Goal: Book appointment/travel/reservation

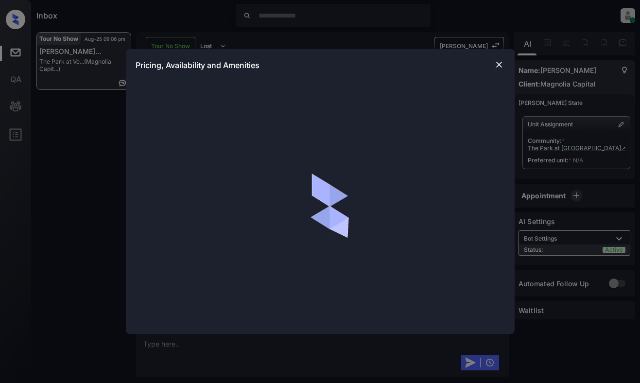
scroll to position [793, 0]
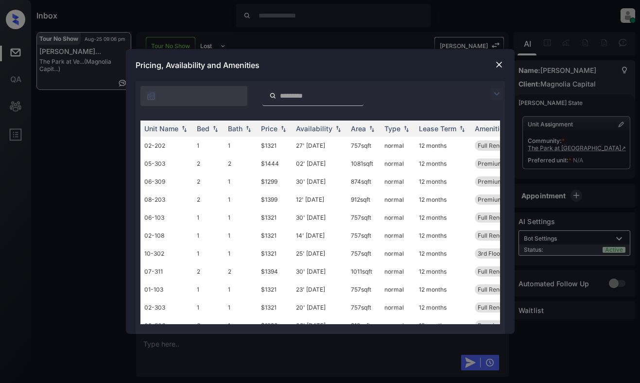
click at [498, 97] on img at bounding box center [497, 94] width 12 height 12
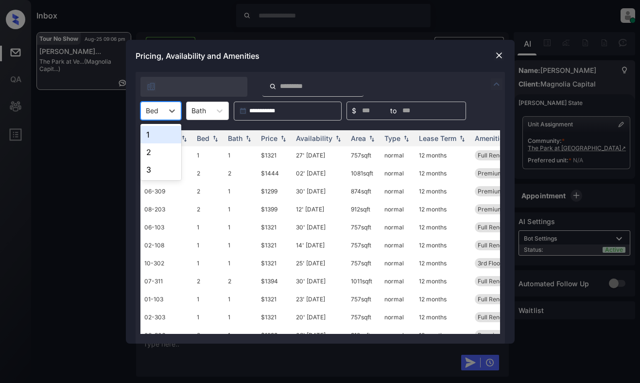
click at [158, 112] on div "Bed" at bounding box center [152, 111] width 22 height 14
click at [150, 138] on div "1" at bounding box center [160, 134] width 41 height 17
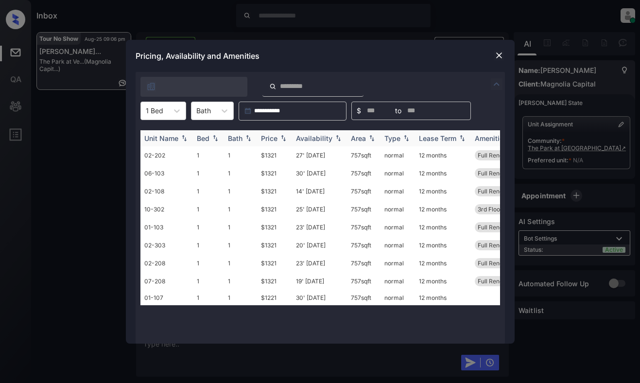
click at [276, 134] on div "Price" at bounding box center [269, 138] width 17 height 8
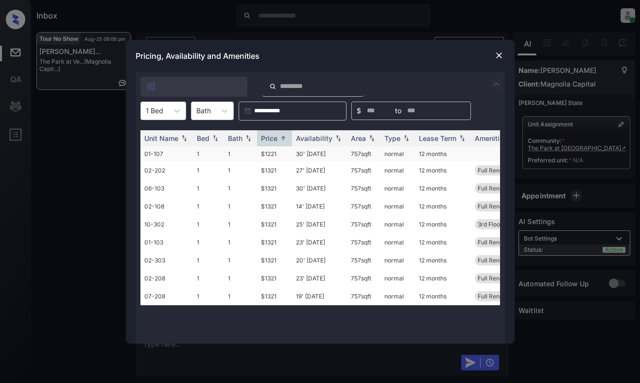
click at [275, 152] on td "$1221" at bounding box center [274, 153] width 35 height 15
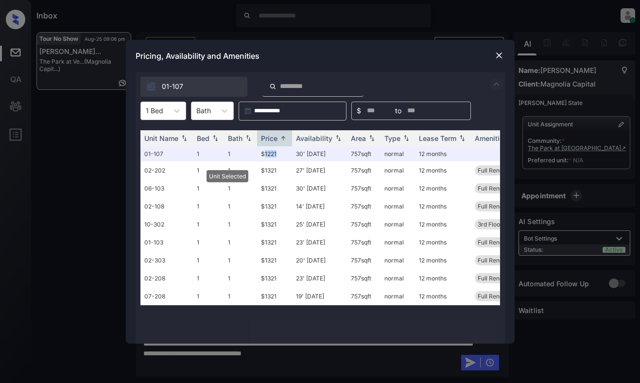
click at [501, 54] on img at bounding box center [499, 56] width 10 height 10
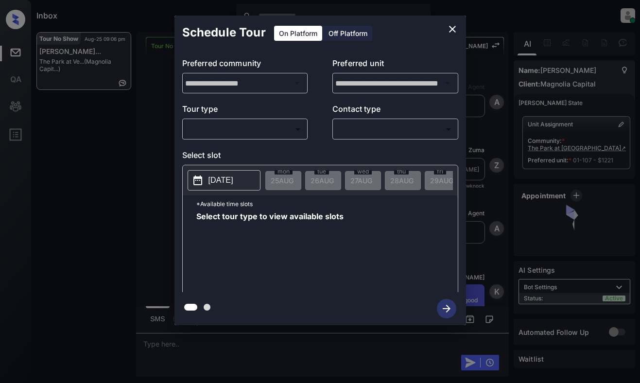
scroll to position [2671, 0]
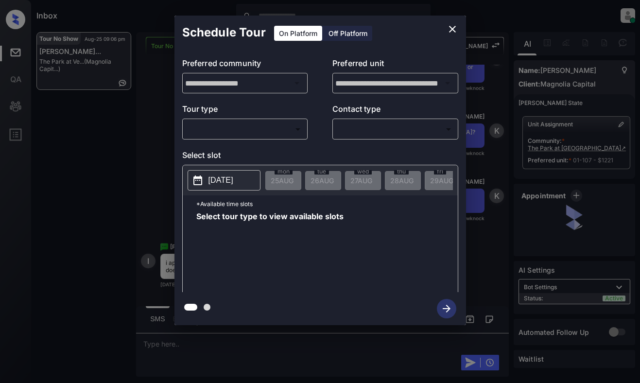
click at [279, 134] on body "Inbox [PERSON_NAME] Online Set yourself offline Set yourself on break Profile S…" at bounding box center [320, 191] width 640 height 383
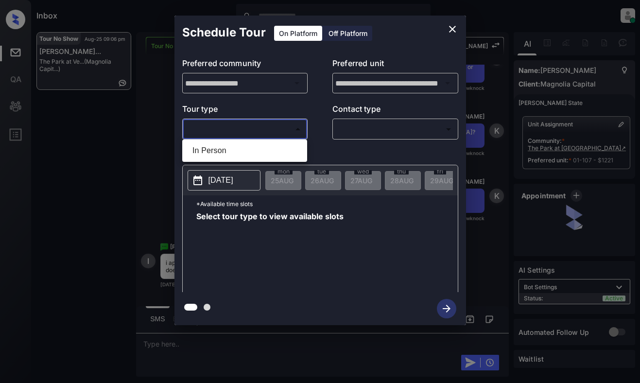
click at [278, 152] on li "In Person" at bounding box center [245, 150] width 120 height 17
type input "********"
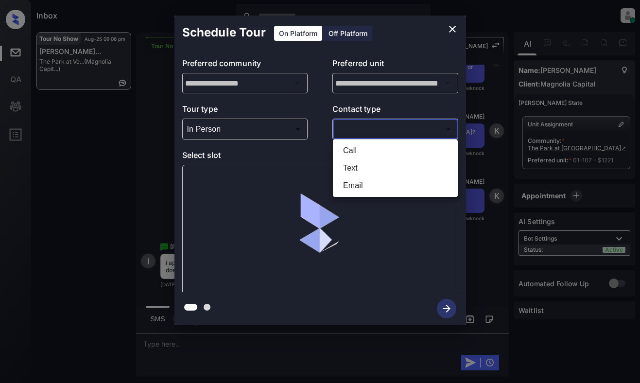
click at [377, 129] on body "Inbox Dominic Ceralde Online Set yourself offline Set yourself on break Profile…" at bounding box center [320, 191] width 640 height 383
click at [362, 167] on li "Text" at bounding box center [395, 167] width 120 height 17
type input "****"
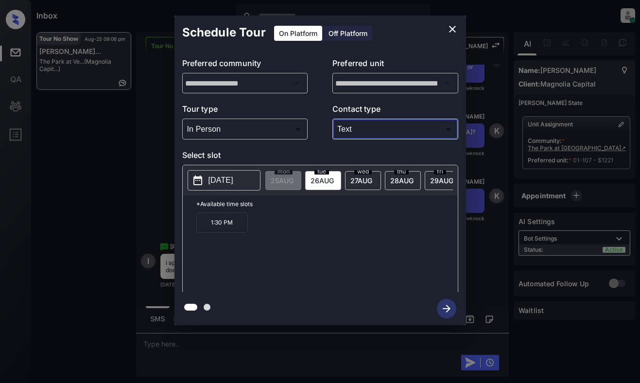
click at [450, 27] on icon "close" at bounding box center [452, 29] width 7 height 7
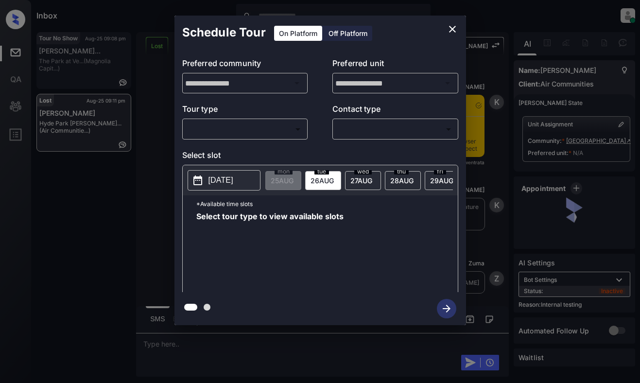
scroll to position [3066, 0]
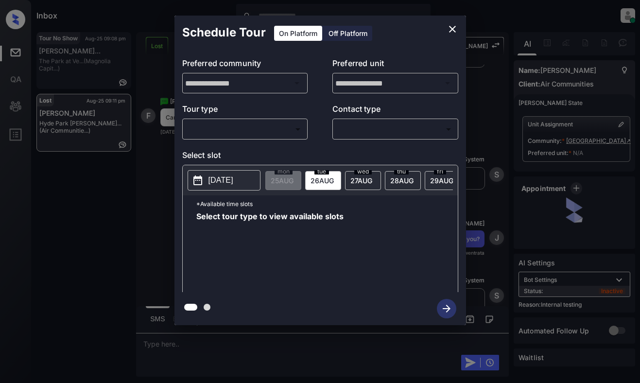
click at [244, 132] on body "Inbox Dominic Ceralde Online Set yourself offline Set yourself on break Profile…" at bounding box center [320, 191] width 640 height 383
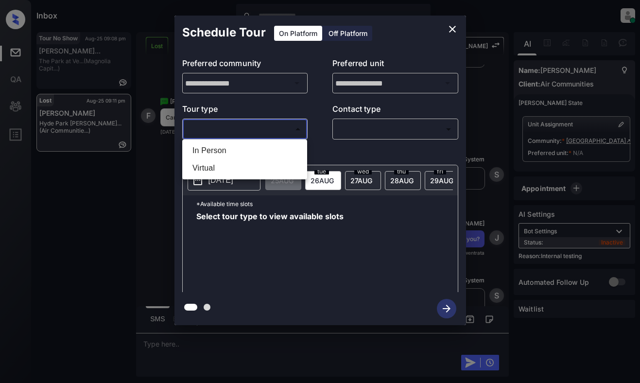
click at [244, 149] on li "In Person" at bounding box center [245, 150] width 120 height 17
type input "********"
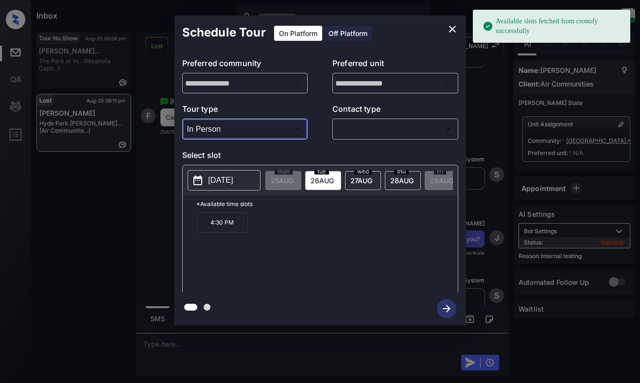
click at [231, 178] on p "2025-08-26" at bounding box center [221, 180] width 25 height 12
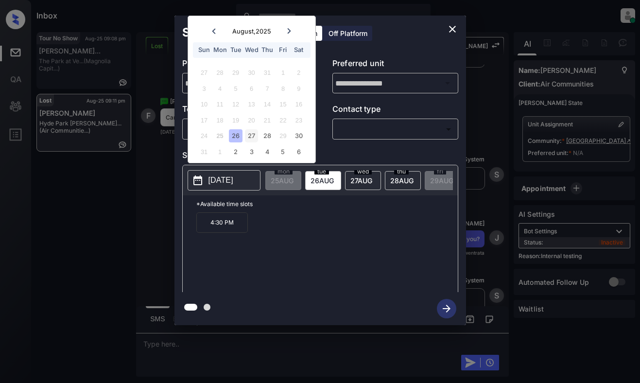
click at [252, 135] on div "27" at bounding box center [251, 135] width 13 height 13
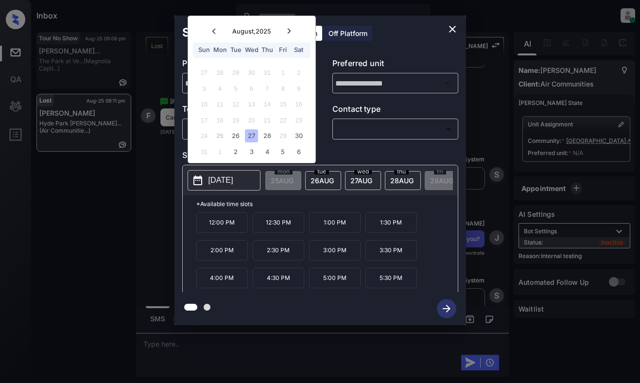
click at [449, 27] on icon "close" at bounding box center [453, 29] width 12 height 12
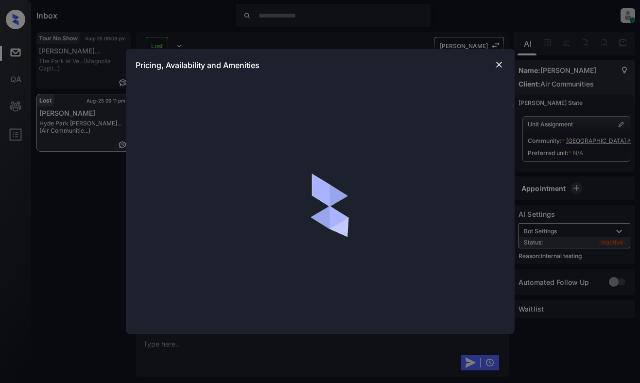
scroll to position [3066, 0]
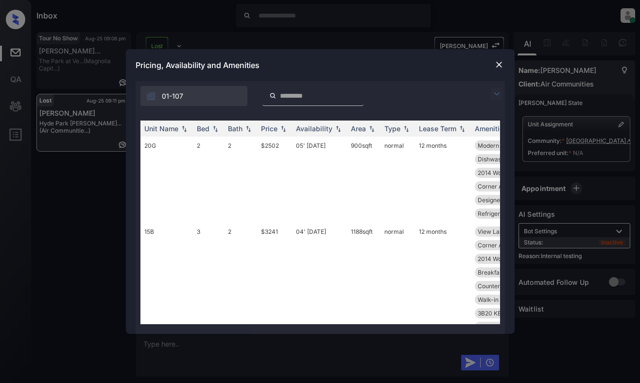
click at [498, 93] on img at bounding box center [497, 94] width 12 height 12
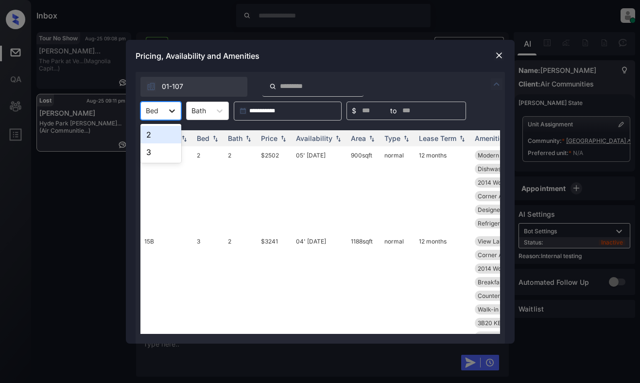
click at [166, 110] on div at bounding box center [171, 110] width 17 height 17
drag, startPoint x: 165, startPoint y: 147, endPoint x: 167, endPoint y: 134, distance: 13.3
click at [167, 134] on div "2 3" at bounding box center [160, 143] width 41 height 39
click at [167, 134] on div "2" at bounding box center [160, 134] width 41 height 17
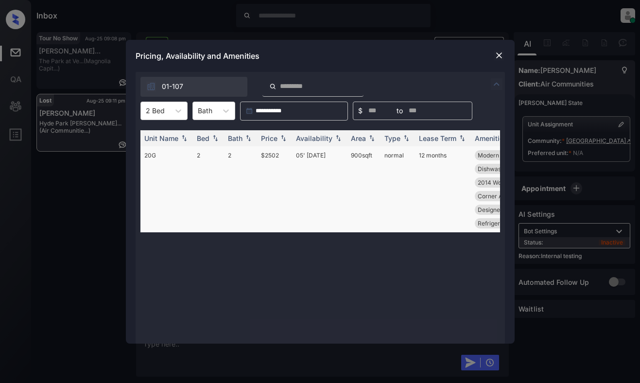
click at [281, 172] on td "$2502" at bounding box center [274, 189] width 35 height 86
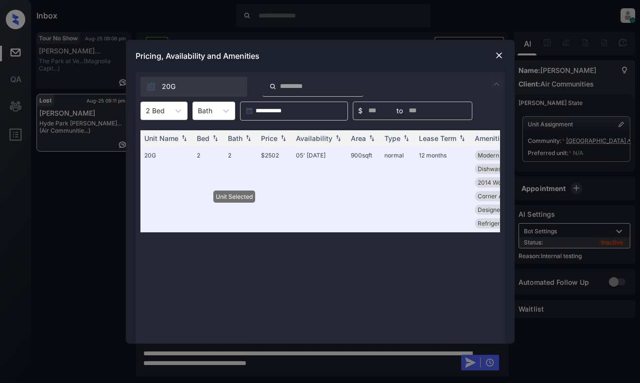
click at [501, 56] on img at bounding box center [499, 56] width 10 height 10
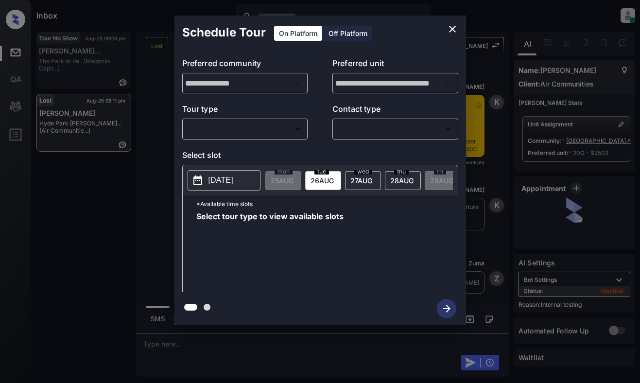
scroll to position [4587, 0]
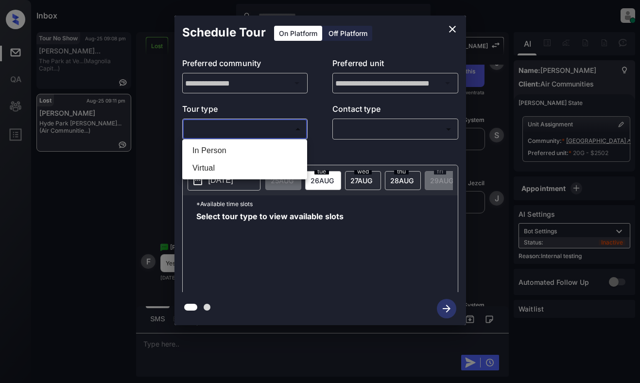
click at [238, 130] on body "Inbox Dominic Ceralde Online Set yourself offline Set yourself on break Profile…" at bounding box center [320, 191] width 640 height 383
click at [238, 148] on li "In Person" at bounding box center [245, 150] width 120 height 17
type input "********"
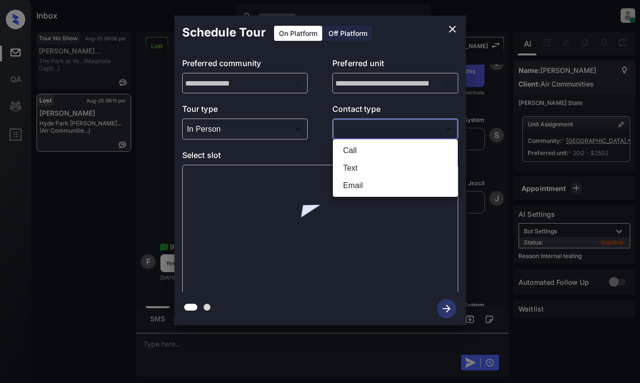
click at [378, 123] on body "Inbox Dominic Ceralde Online Set yourself offline Set yourself on break Profile…" at bounding box center [320, 191] width 640 height 383
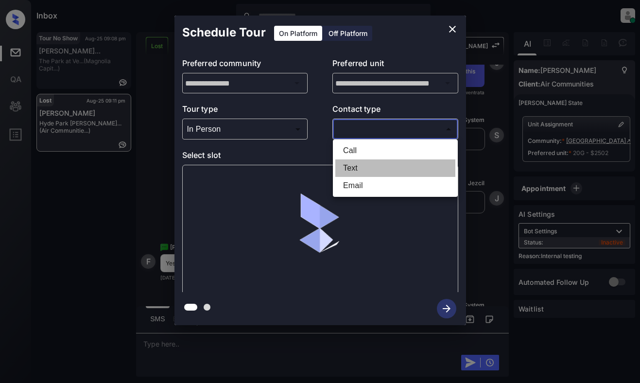
click at [358, 167] on li "Text" at bounding box center [395, 167] width 120 height 17
type input "****"
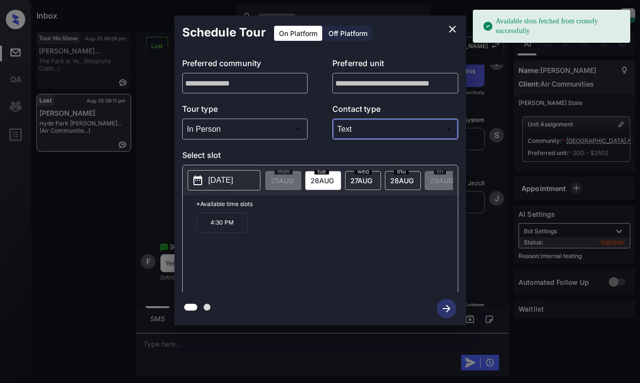
click at [348, 176] on div "wed 27 AUG" at bounding box center [363, 180] width 36 height 19
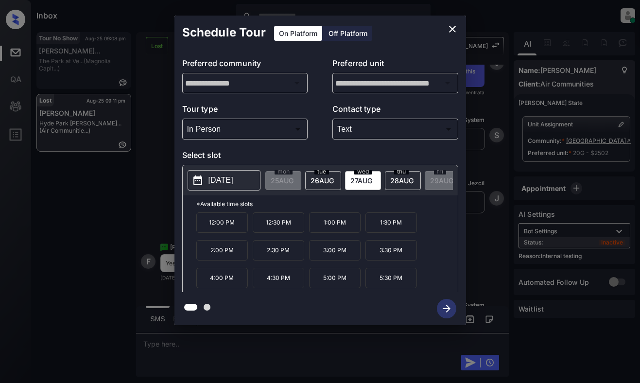
click at [222, 233] on p "12:00 PM" at bounding box center [222, 222] width 52 height 20
click at [448, 308] on icon "button" at bounding box center [447, 309] width 8 height 8
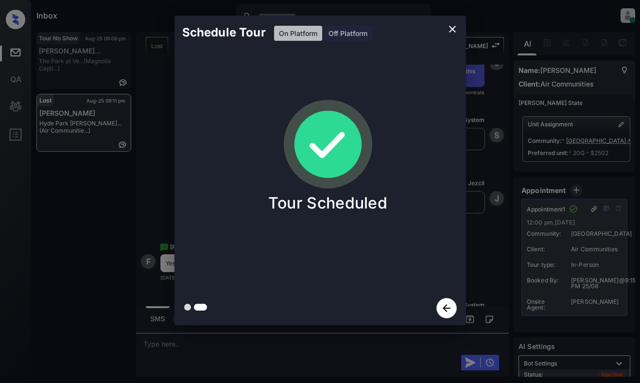
click at [102, 204] on div "Schedule Tour On Platform Off Platform Tour Scheduled" at bounding box center [320, 170] width 640 height 341
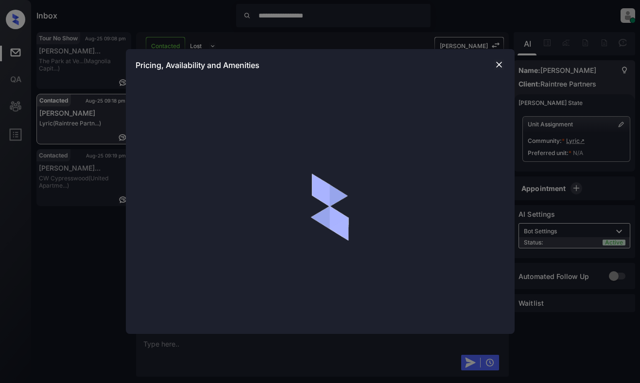
scroll to position [1154, 0]
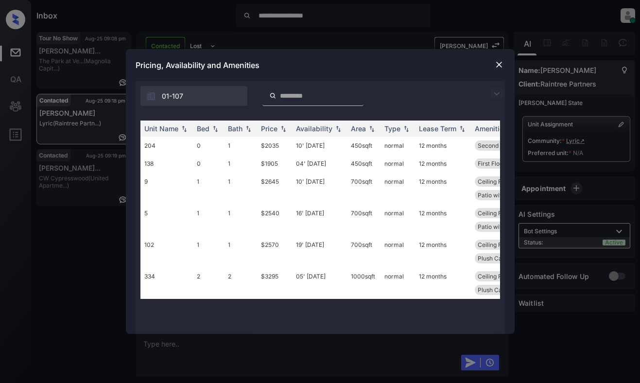
click at [499, 89] on img at bounding box center [497, 94] width 12 height 12
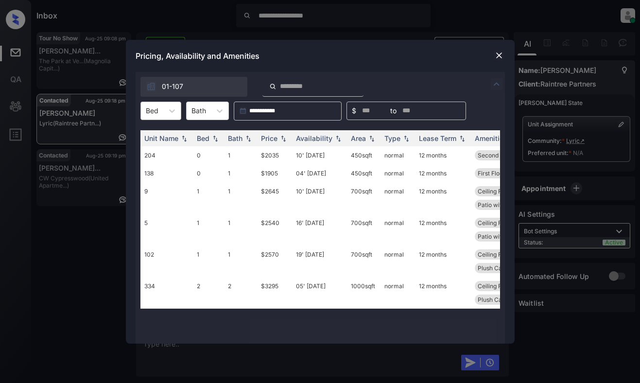
click at [160, 107] on div "Bed" at bounding box center [152, 111] width 22 height 14
click at [158, 136] on div "0" at bounding box center [160, 134] width 41 height 17
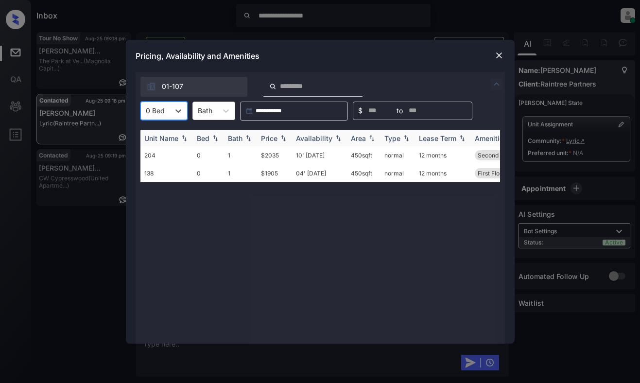
click at [263, 138] on div "Price" at bounding box center [269, 138] width 17 height 8
click at [270, 154] on td "$1905" at bounding box center [274, 155] width 35 height 18
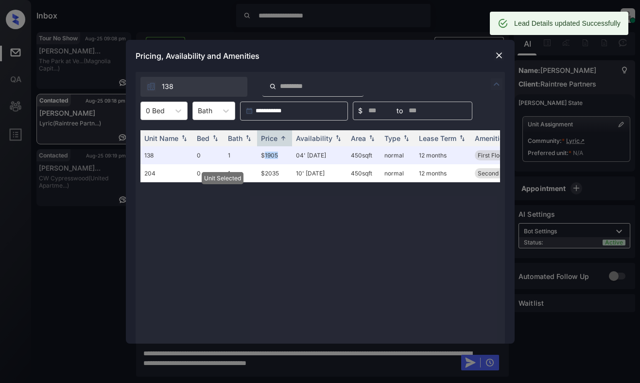
click at [499, 59] on img at bounding box center [499, 56] width 10 height 10
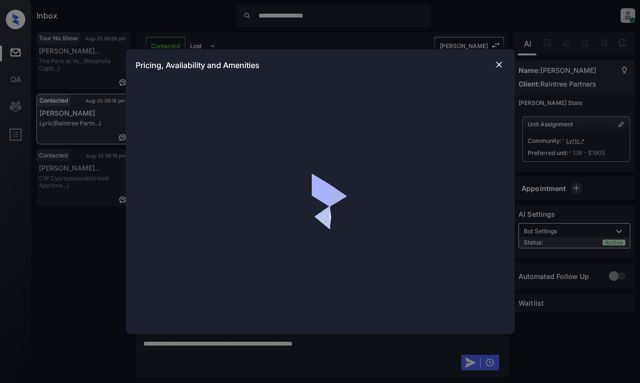
scroll to position [1281, 0]
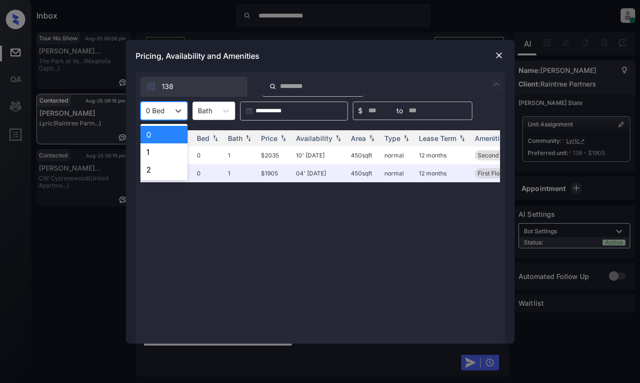
click at [160, 116] on div "0 Bed" at bounding box center [155, 111] width 29 height 14
click at [162, 147] on div "1" at bounding box center [163, 151] width 47 height 17
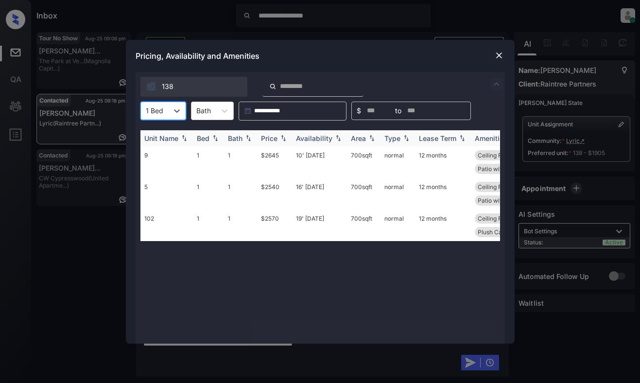
scroll to position [1344, 0]
click at [266, 138] on div "Price" at bounding box center [269, 138] width 17 height 8
click at [497, 53] on img at bounding box center [499, 56] width 10 height 10
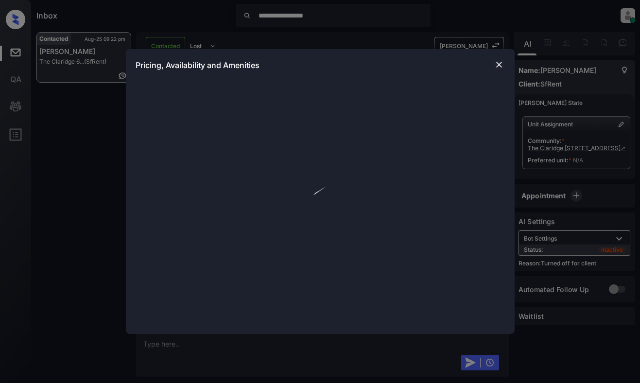
scroll to position [984, 0]
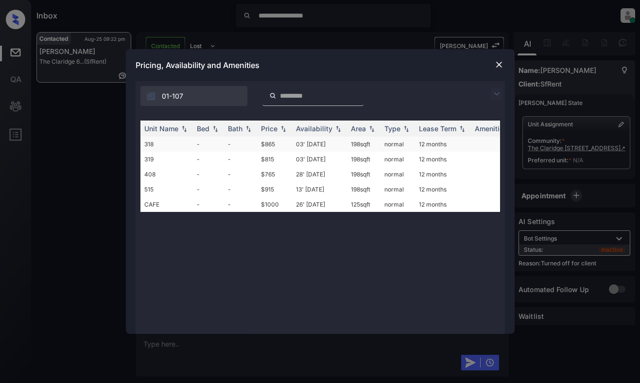
click at [328, 141] on td "03' [DATE]" at bounding box center [319, 144] width 55 height 15
click at [328, 141] on td "03' Jan 19" at bounding box center [319, 144] width 55 height 15
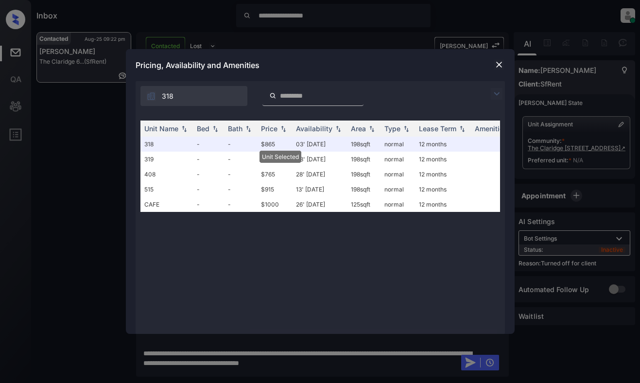
click at [499, 64] on img at bounding box center [499, 65] width 10 height 10
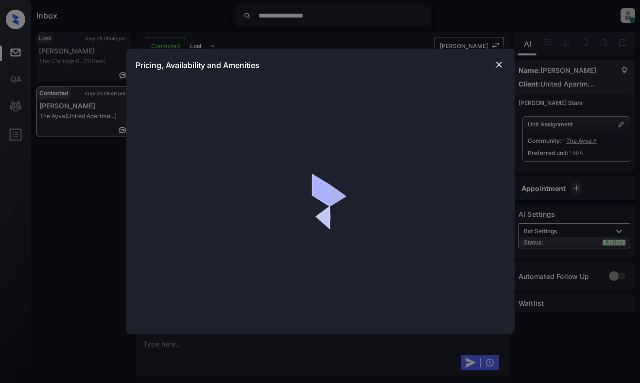
scroll to position [420, 0]
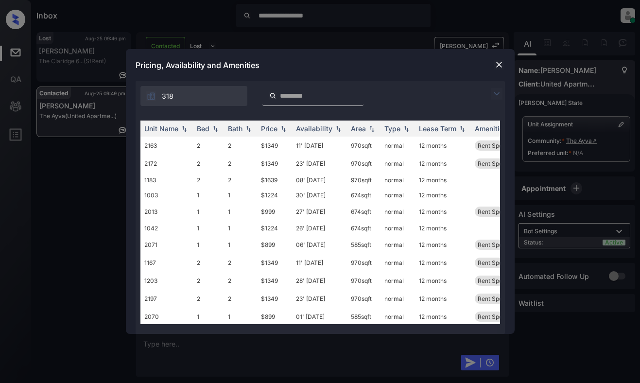
click at [497, 91] on img at bounding box center [497, 94] width 12 height 12
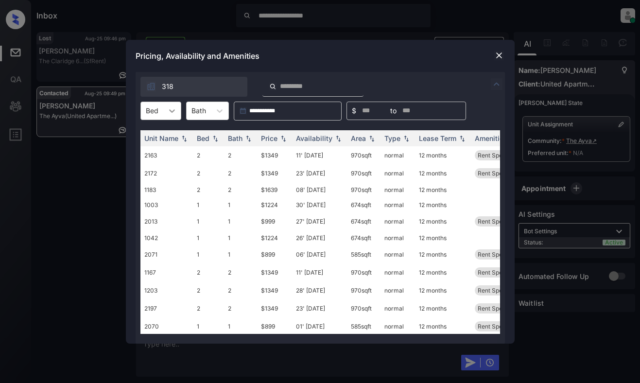
click at [163, 110] on div at bounding box center [171, 110] width 17 height 17
click at [163, 134] on div "1" at bounding box center [160, 134] width 41 height 17
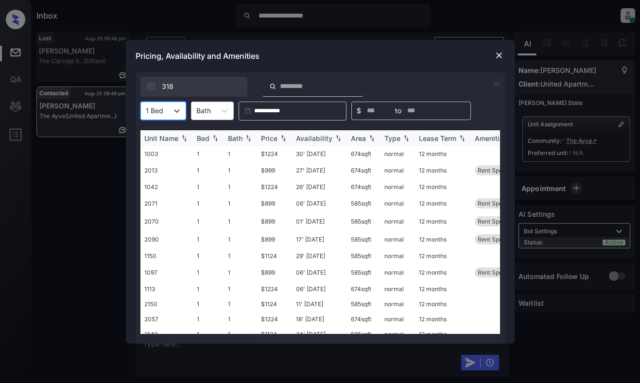
click at [275, 137] on div "Price" at bounding box center [269, 138] width 17 height 8
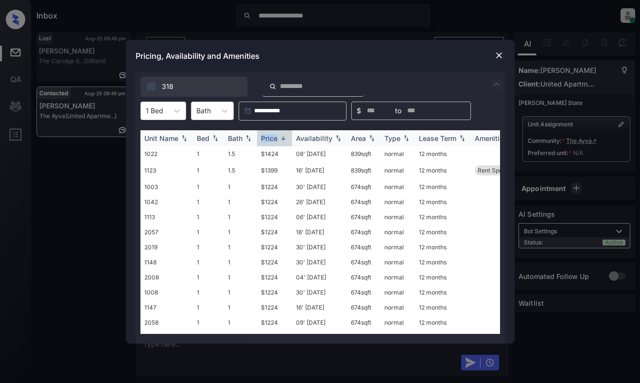
click at [275, 137] on div "Price" at bounding box center [269, 138] width 17 height 8
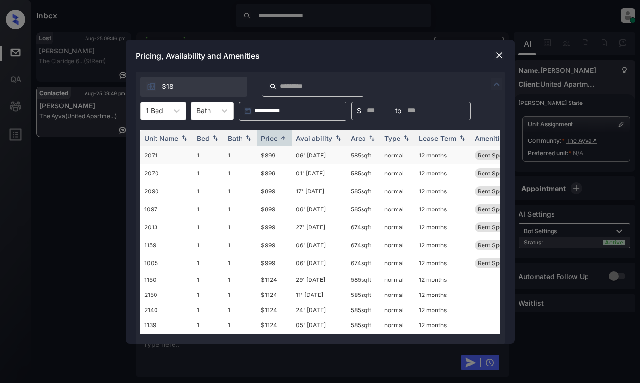
click at [278, 153] on td "$899" at bounding box center [274, 155] width 35 height 18
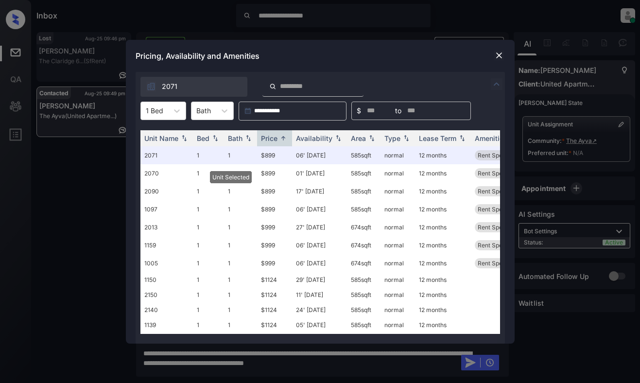
click at [498, 54] on img at bounding box center [499, 56] width 10 height 10
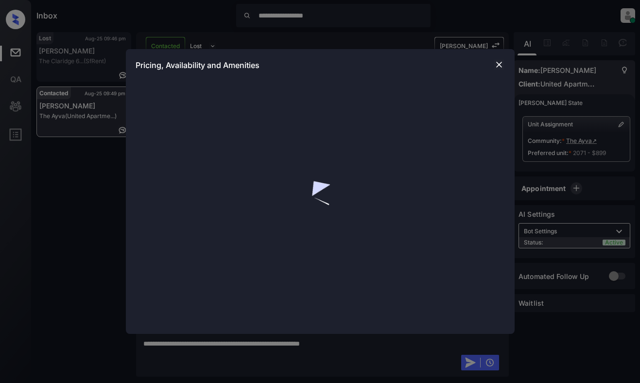
scroll to position [484, 0]
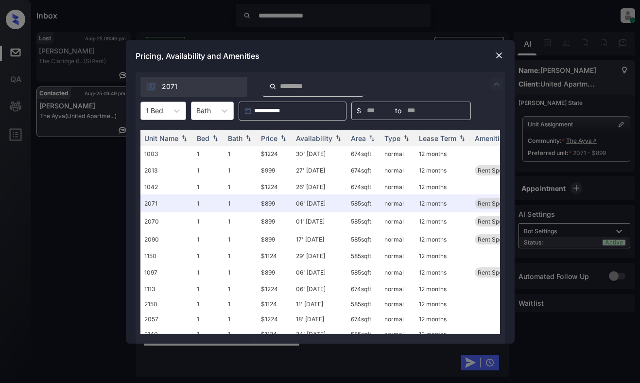
click at [164, 109] on div "1 Bed" at bounding box center [154, 111] width 27 height 14
click at [152, 153] on div "2" at bounding box center [163, 151] width 46 height 17
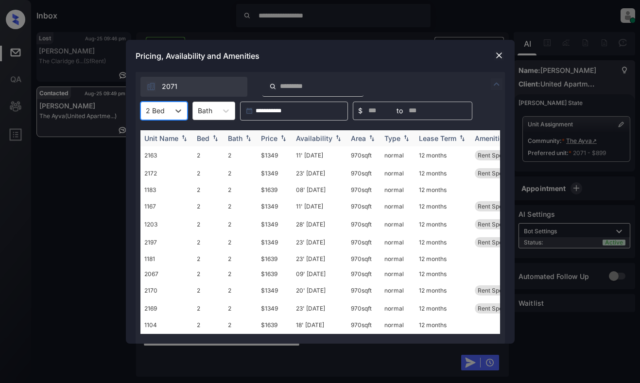
click at [267, 140] on div "Price" at bounding box center [269, 138] width 17 height 8
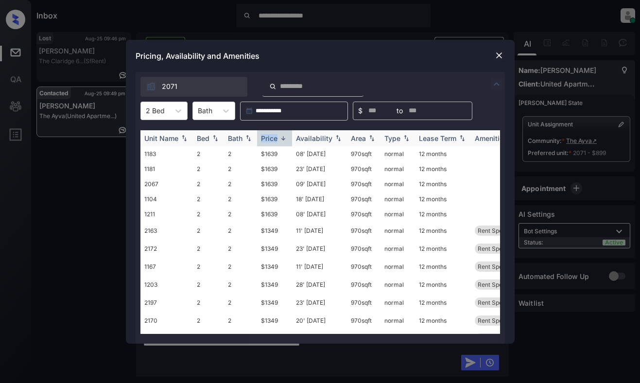
click at [267, 140] on div "Price" at bounding box center [269, 138] width 17 height 8
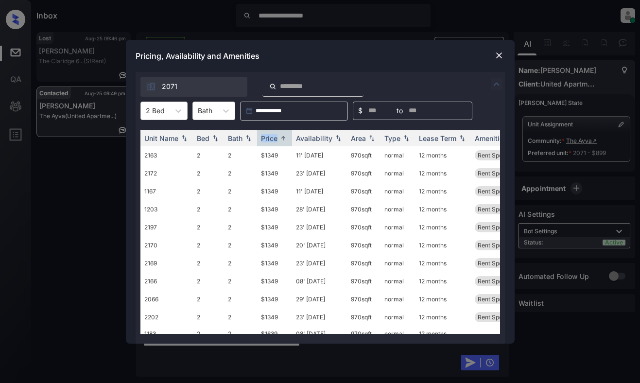
click at [497, 54] on img at bounding box center [499, 56] width 10 height 10
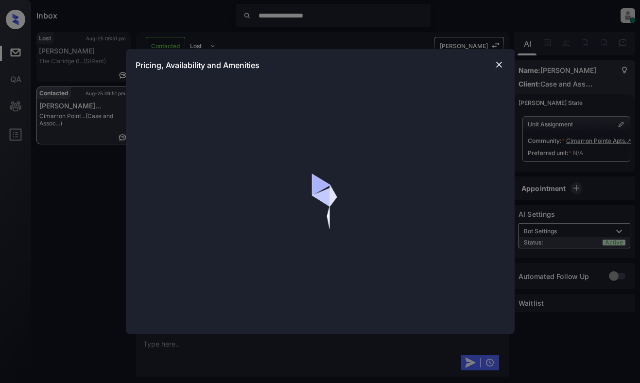
scroll to position [535, 0]
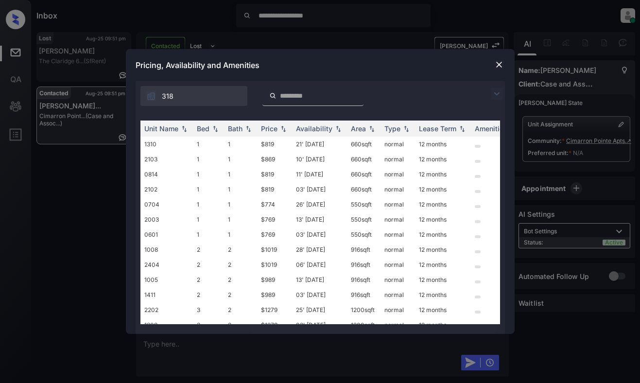
click at [499, 62] on img at bounding box center [499, 65] width 10 height 10
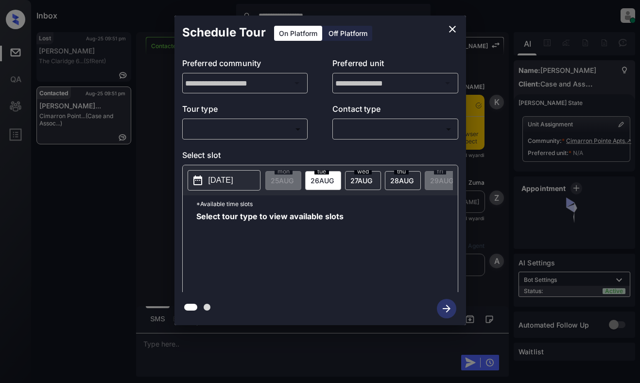
scroll to position [535, 0]
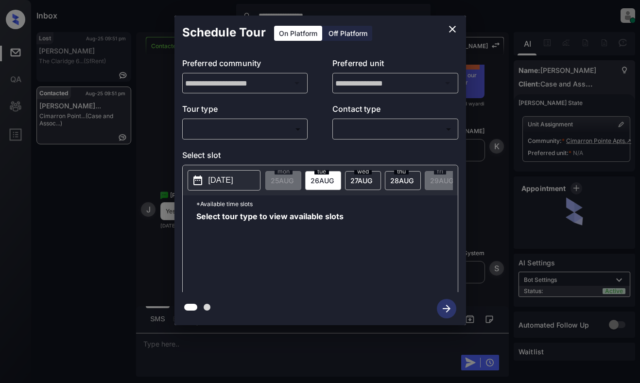
click at [242, 133] on body "**********" at bounding box center [320, 191] width 640 height 383
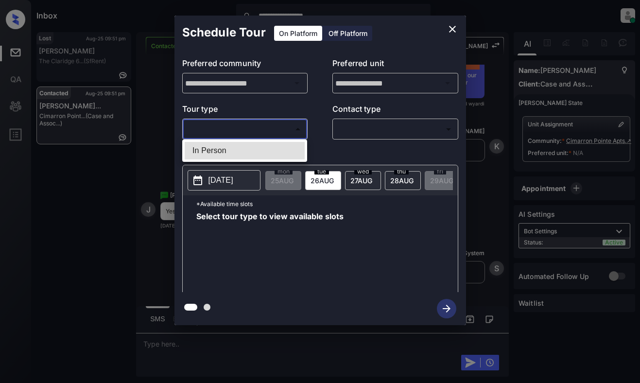
click at [240, 151] on li "In Person" at bounding box center [245, 150] width 120 height 17
type input "********"
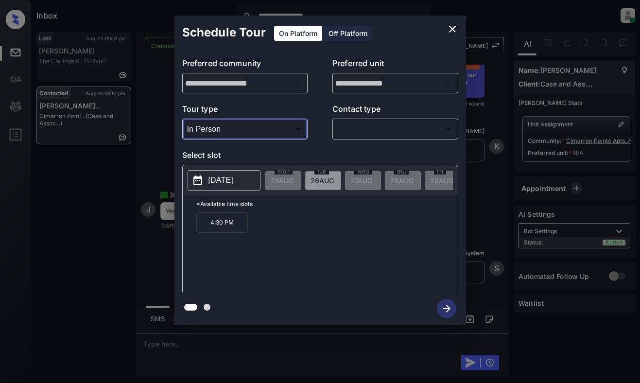
click at [451, 25] on icon "close" at bounding box center [453, 29] width 12 height 12
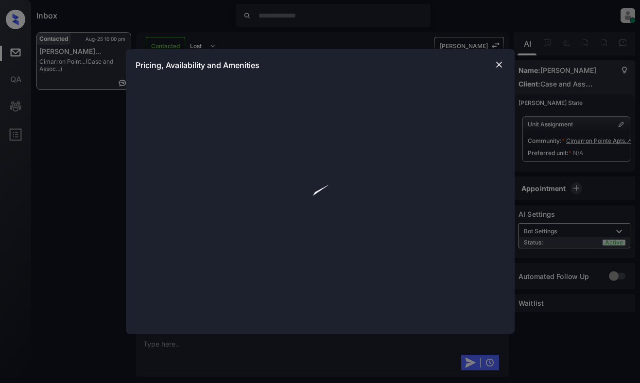
scroll to position [1107, 0]
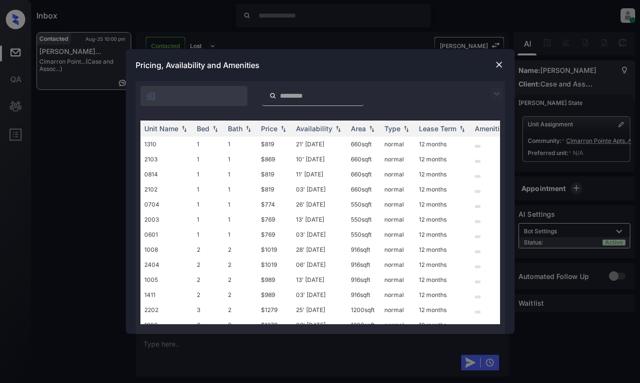
click at [498, 95] on img at bounding box center [497, 94] width 12 height 12
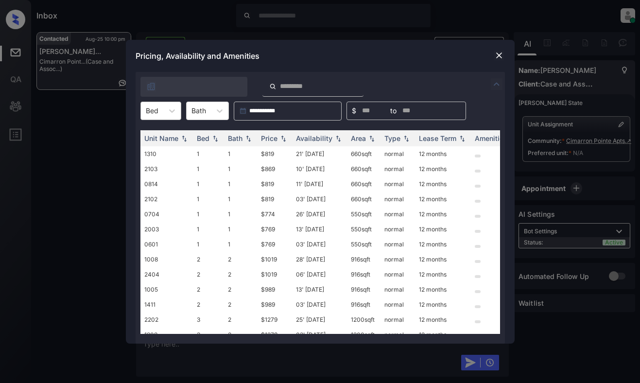
click at [157, 109] on div at bounding box center [152, 110] width 13 height 10
click at [155, 130] on div "1" at bounding box center [160, 134] width 41 height 17
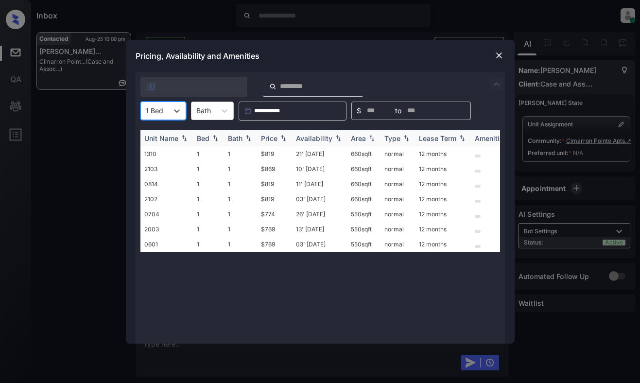
click at [266, 137] on div "Price" at bounding box center [269, 138] width 17 height 8
click at [271, 152] on td "$769" at bounding box center [274, 153] width 35 height 15
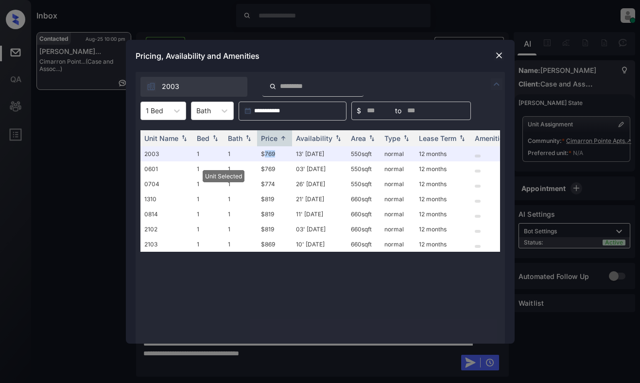
click at [501, 57] on img at bounding box center [499, 56] width 10 height 10
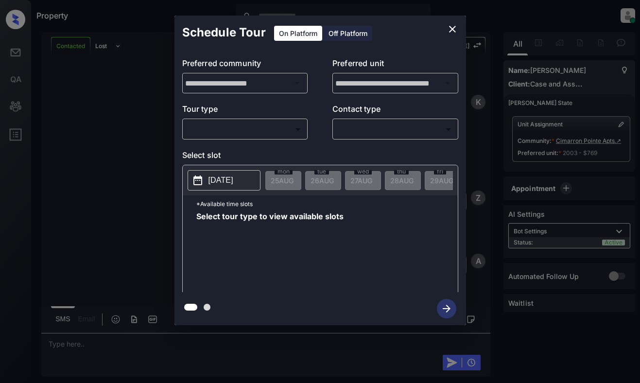
scroll to position [2165, 0]
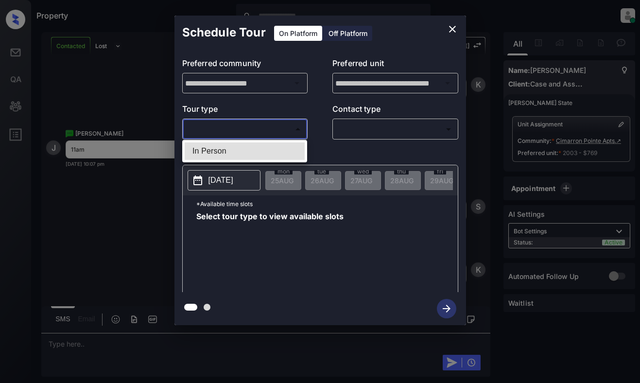
click at [257, 133] on body "Property [PERSON_NAME] Online Set yourself offline Set yourself on break Profil…" at bounding box center [320, 191] width 640 height 383
click at [262, 151] on li "In Person" at bounding box center [245, 150] width 120 height 17
type input "********"
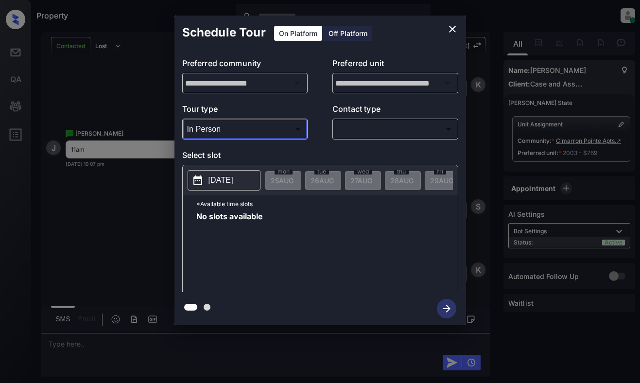
click at [233, 181] on p "[DATE]" at bounding box center [221, 180] width 25 height 12
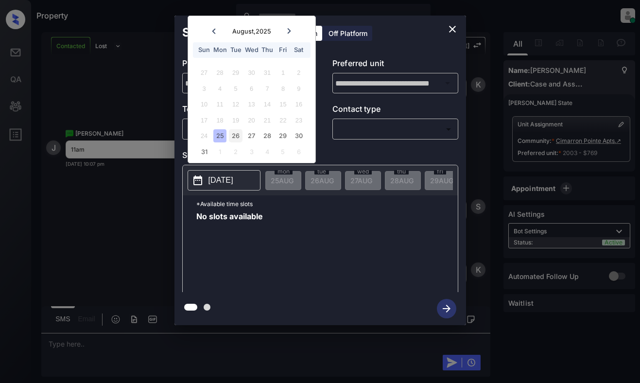
click at [237, 138] on div "26" at bounding box center [235, 135] width 13 height 13
click at [248, 136] on div "27" at bounding box center [251, 135] width 13 height 13
click at [231, 154] on div "2" at bounding box center [235, 151] width 13 height 13
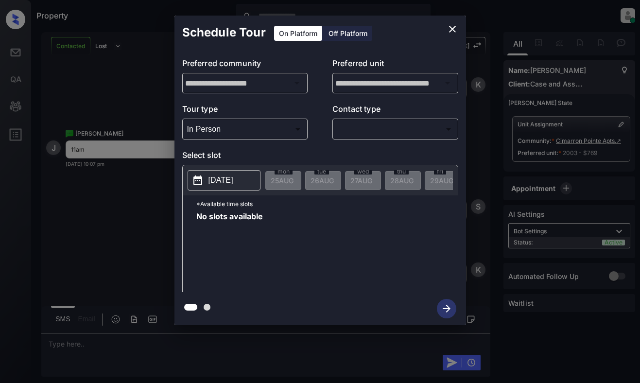
click at [432, 33] on div "Schedule Tour On Platform Off Platform" at bounding box center [320, 33] width 292 height 34
click at [447, 27] on icon "close" at bounding box center [453, 29] width 12 height 12
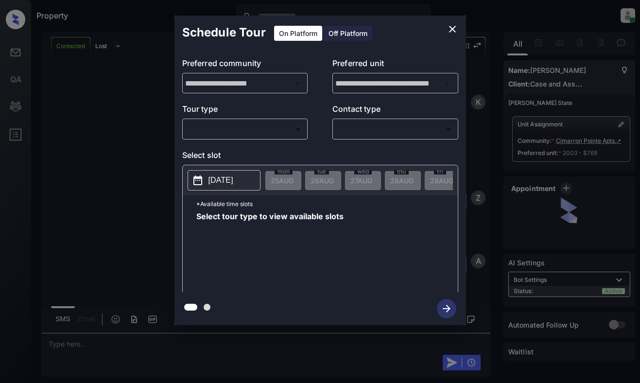
scroll to position [1922, 0]
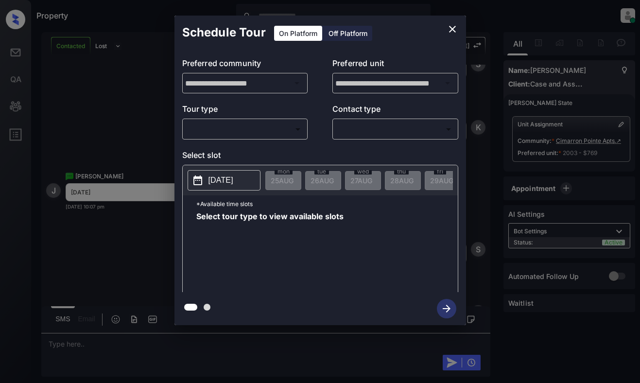
click at [289, 133] on body "Property [PERSON_NAME] Online Set yourself offline Set yourself on break Profil…" at bounding box center [320, 191] width 640 height 383
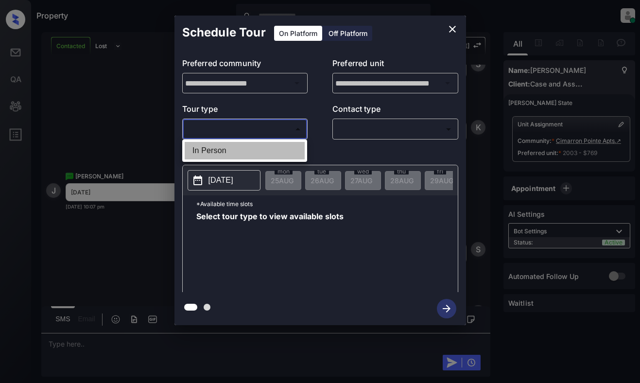
click at [285, 148] on li "In Person" at bounding box center [245, 150] width 120 height 17
type input "********"
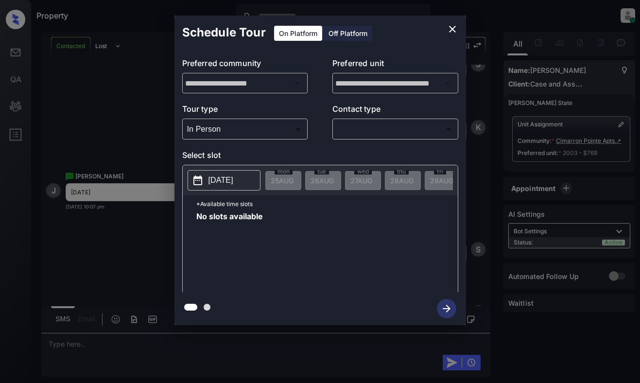
click at [233, 181] on p "2025-08-25" at bounding box center [221, 180] width 25 height 12
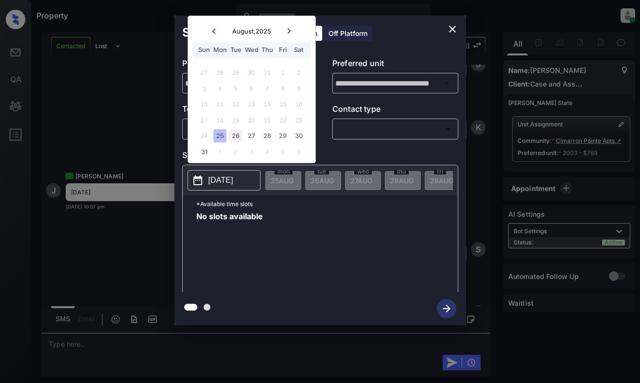
click at [235, 137] on div "26" at bounding box center [235, 135] width 13 height 13
click at [125, 101] on div "**********" at bounding box center [320, 170] width 640 height 341
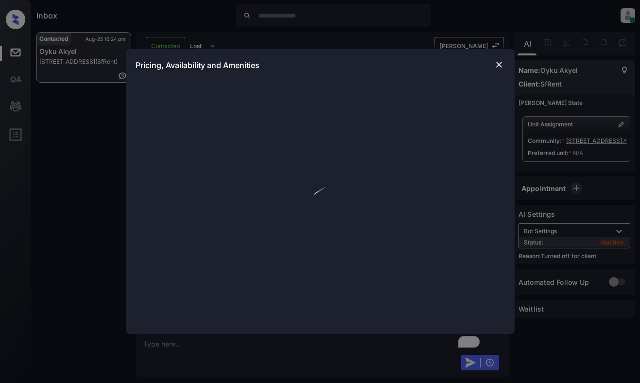
scroll to position [730, 0]
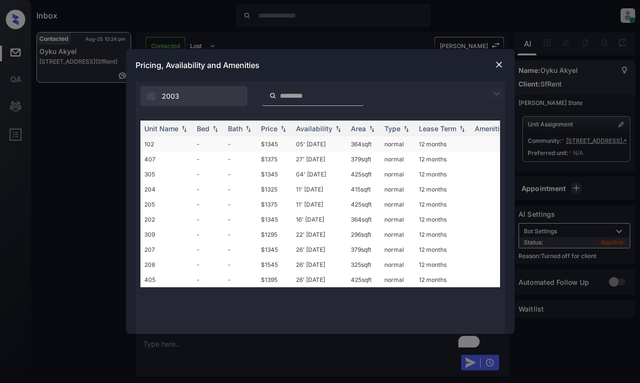
click at [288, 140] on td "$1345" at bounding box center [274, 144] width 35 height 15
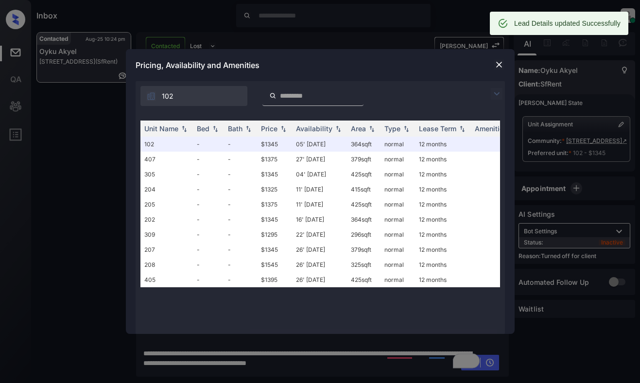
click at [502, 66] on img at bounding box center [499, 65] width 10 height 10
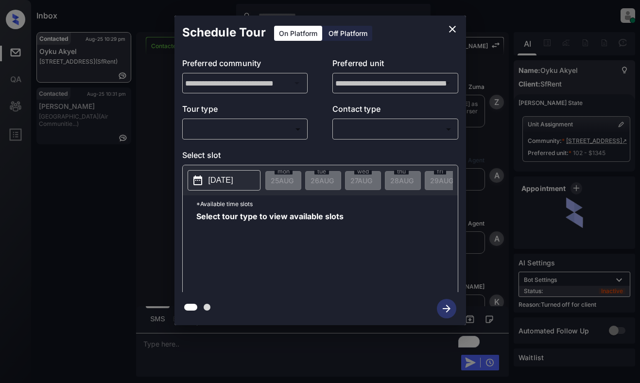
scroll to position [1354, 0]
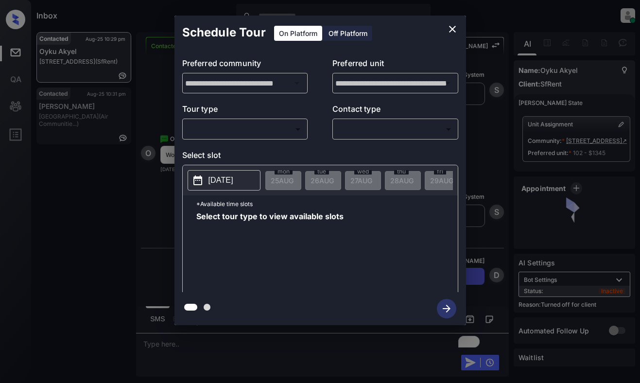
click at [347, 34] on div "Off Platform" at bounding box center [348, 33] width 49 height 15
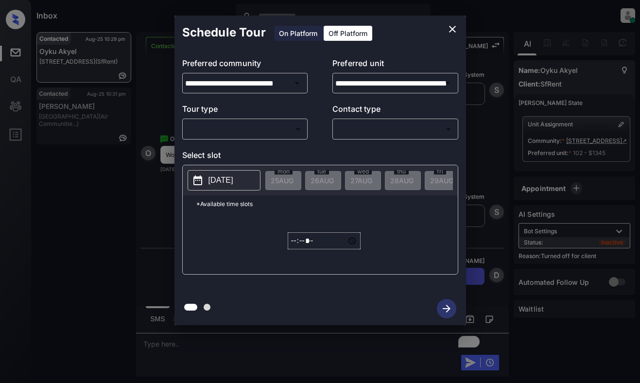
click at [279, 126] on body "Inbox Dominic Ceralde Online Set yourself offline Set yourself on break Profile…" at bounding box center [320, 191] width 640 height 383
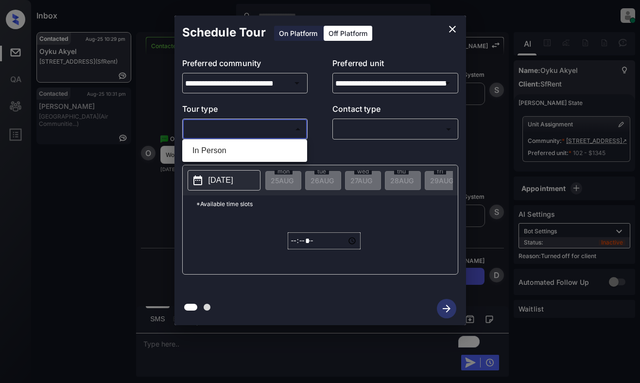
click at [277, 153] on li "In Person" at bounding box center [245, 150] width 120 height 17
type input "********"
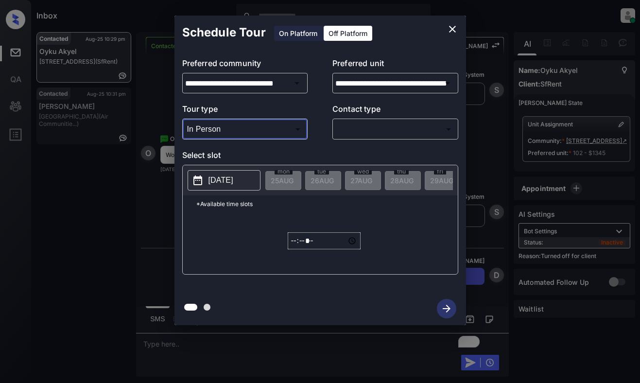
click at [357, 125] on body "Inbox Dominic Ceralde Online Set yourself offline Set yourself on break Profile…" at bounding box center [320, 191] width 640 height 383
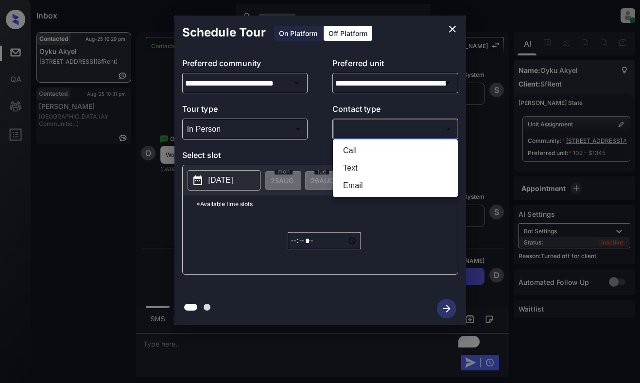
click at [358, 165] on li "Text" at bounding box center [395, 167] width 120 height 17
type input "****"
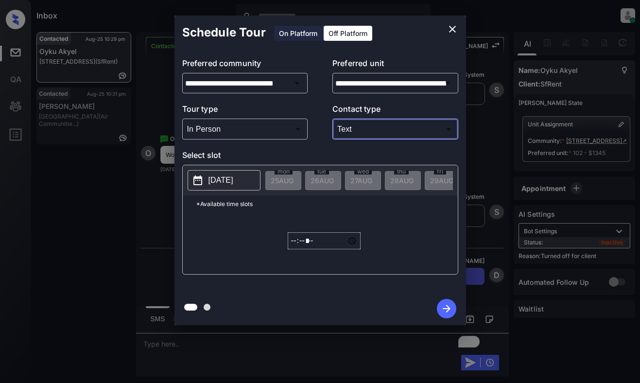
click at [233, 175] on p "2025-08-25" at bounding box center [221, 180] width 25 height 12
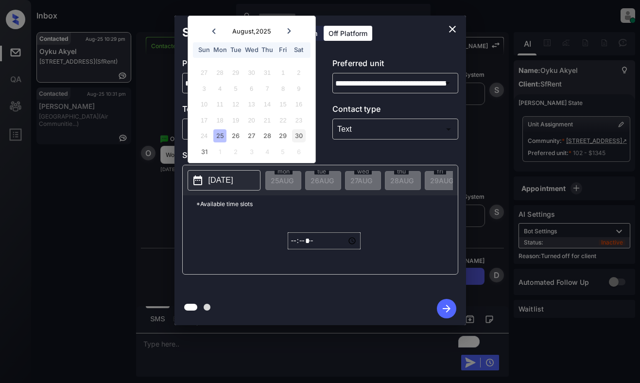
click at [296, 134] on div "30" at bounding box center [298, 135] width 13 height 13
click at [296, 248] on input "*****" at bounding box center [324, 240] width 73 height 17
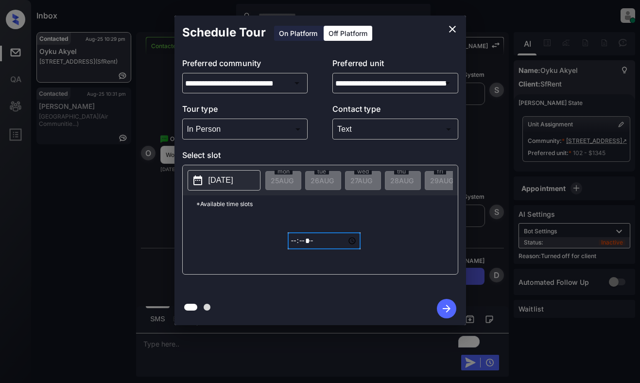
type input "*****"
click at [439, 305] on icon "button" at bounding box center [446, 308] width 19 height 19
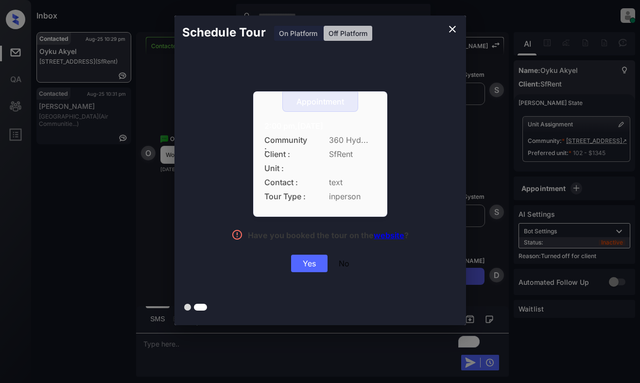
click at [314, 261] on div "Yes" at bounding box center [309, 263] width 36 height 17
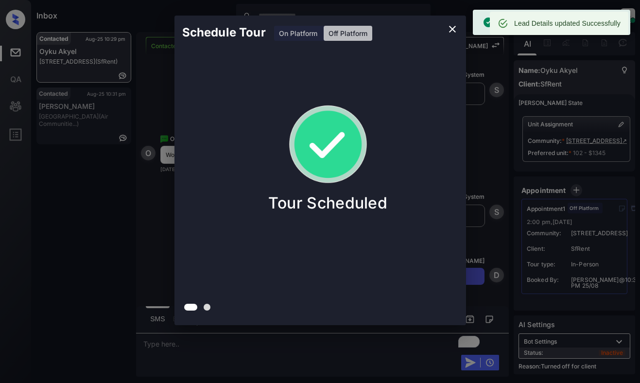
click at [157, 195] on div "Schedule Tour On Platform Off Platform Tour Scheduled" at bounding box center [320, 170] width 640 height 341
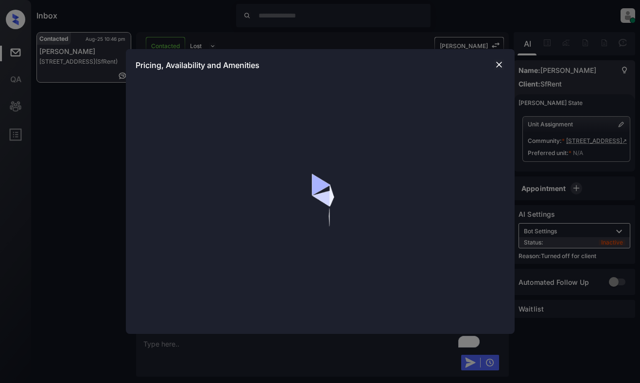
scroll to position [2004, 0]
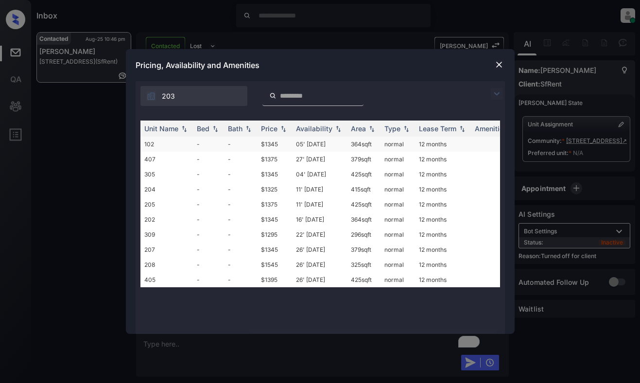
click at [296, 143] on td "05' [DATE]" at bounding box center [319, 144] width 55 height 15
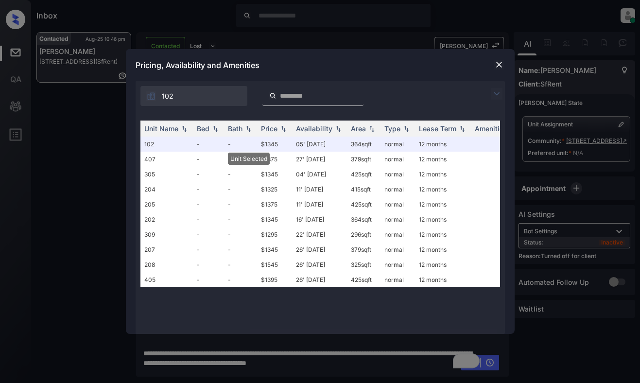
click at [493, 65] on div at bounding box center [499, 65] width 12 height 12
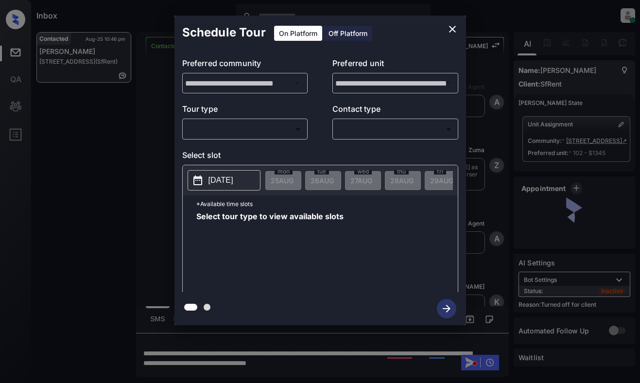
scroll to position [2004, 0]
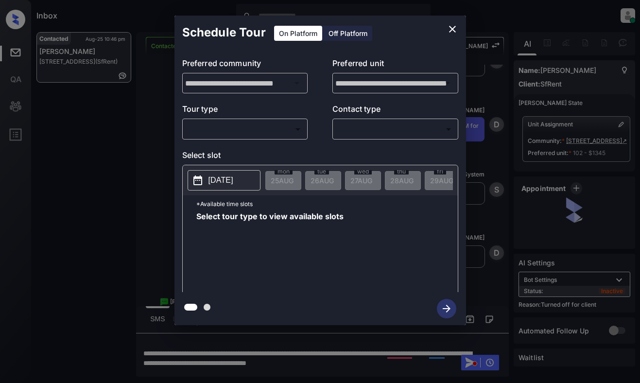
click at [334, 31] on div "Off Platform" at bounding box center [348, 33] width 49 height 15
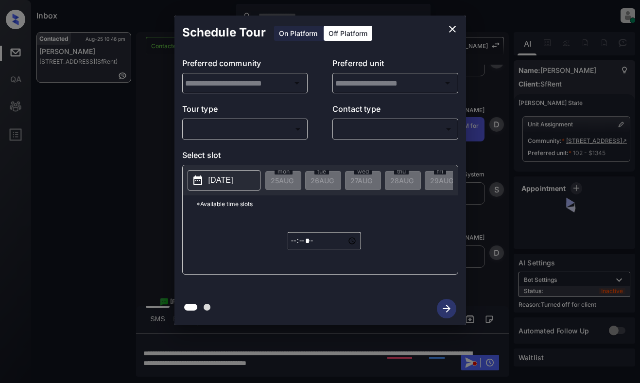
type input "**********"
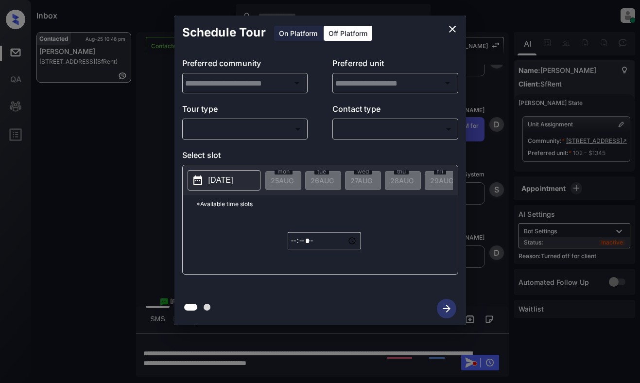
click at [279, 121] on body "Inbox Dominic Ceralde Online Set yourself offline Set yourself on break Profile…" at bounding box center [320, 191] width 640 height 383
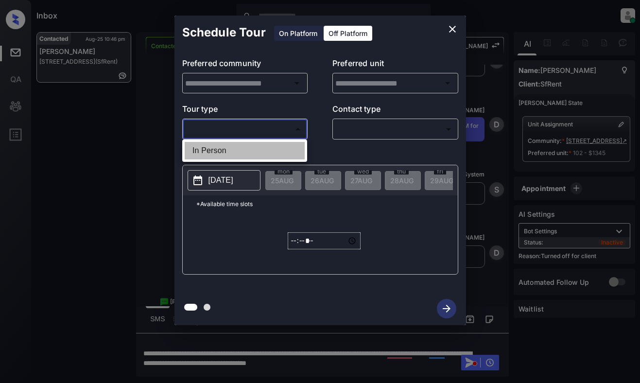
type input "**********"
click at [272, 148] on li "In Person" at bounding box center [245, 150] width 120 height 17
type input "********"
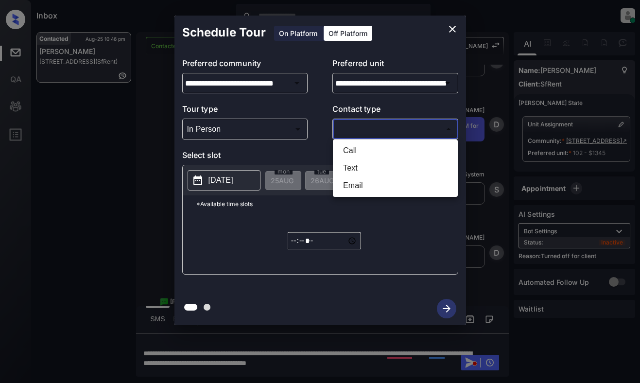
click at [358, 135] on body "Inbox Dominic Ceralde Online Set yourself offline Set yourself on break Profile…" at bounding box center [320, 191] width 640 height 383
click at [359, 166] on li "Text" at bounding box center [395, 167] width 120 height 17
type input "****"
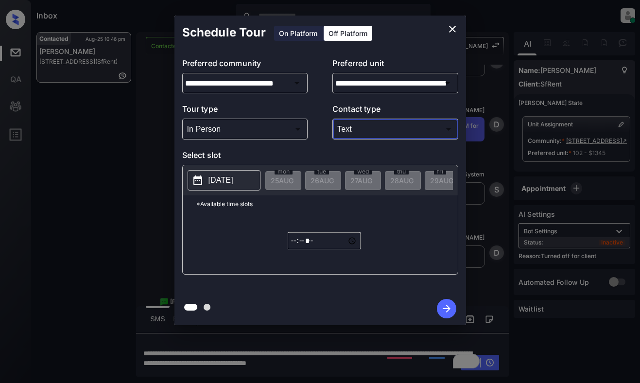
click at [233, 181] on p "2025-08-25" at bounding box center [221, 180] width 25 height 12
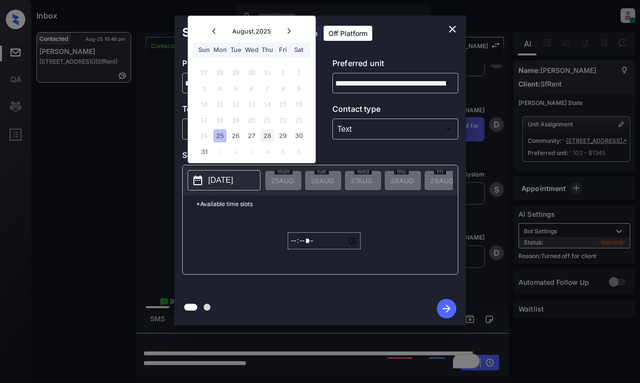
click at [267, 137] on div "28" at bounding box center [267, 135] width 13 height 13
click at [295, 249] on input "*****" at bounding box center [324, 240] width 73 height 17
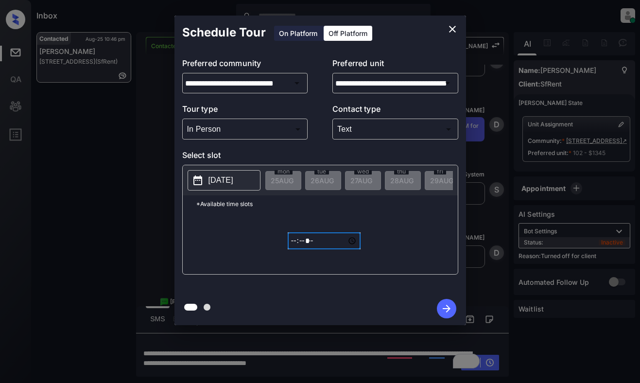
type input "*****"
click at [452, 300] on icon "button" at bounding box center [446, 308] width 19 height 19
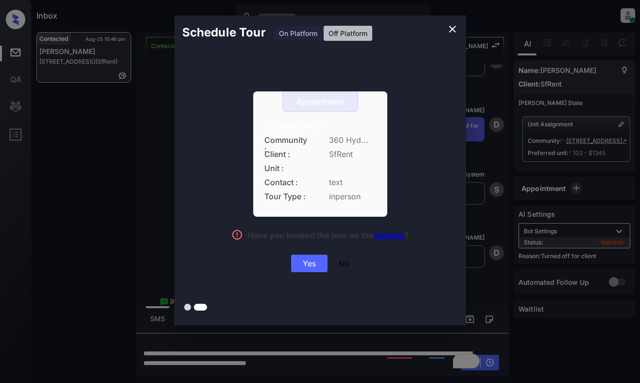
click at [296, 254] on div "Appointment 6:00 pm,Thu,28-Aug-2025 Community : 360 Hyd... Client : SfRent Unit…" at bounding box center [320, 181] width 218 height 181
click at [301, 261] on div "Yes" at bounding box center [309, 263] width 36 height 17
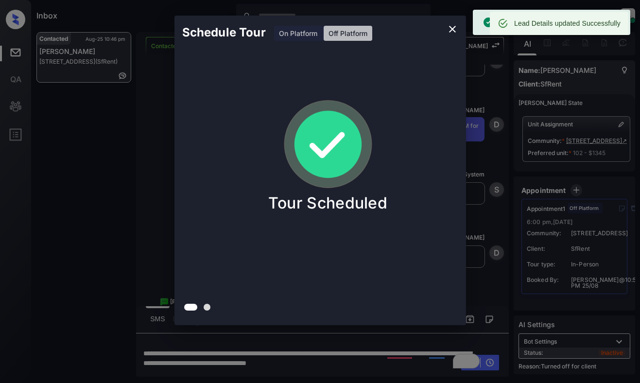
click at [164, 82] on div "Schedule Tour On Platform Off Platform Tour Scheduled" at bounding box center [320, 170] width 640 height 341
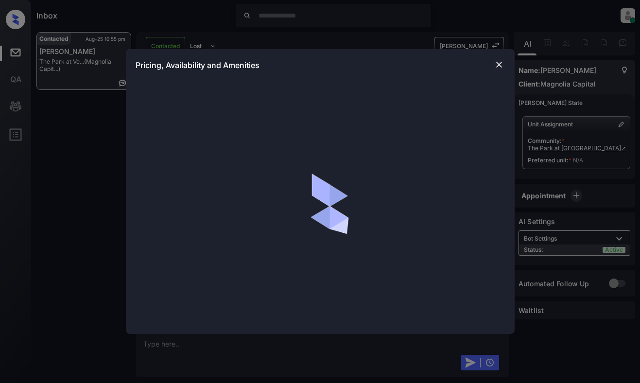
scroll to position [619, 0]
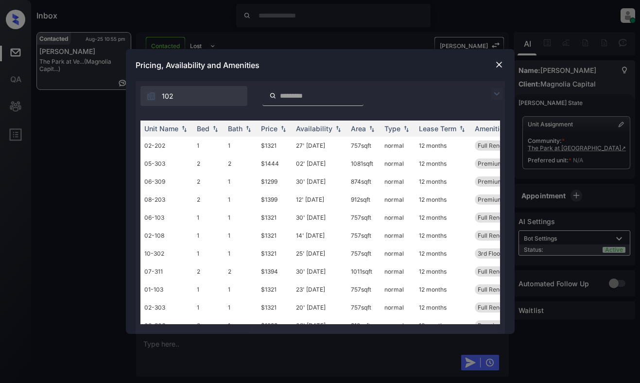
click at [495, 95] on img at bounding box center [497, 94] width 12 height 12
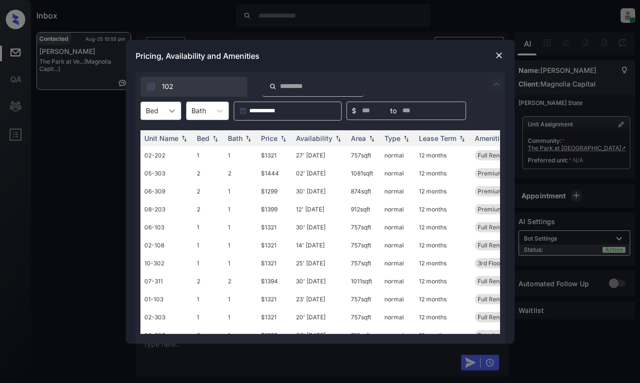
click at [173, 114] on icon at bounding box center [172, 111] width 10 height 10
click at [155, 152] on div "2" at bounding box center [160, 151] width 41 height 17
click at [274, 135] on div "Price" at bounding box center [269, 138] width 17 height 8
click at [497, 52] on img at bounding box center [499, 56] width 10 height 10
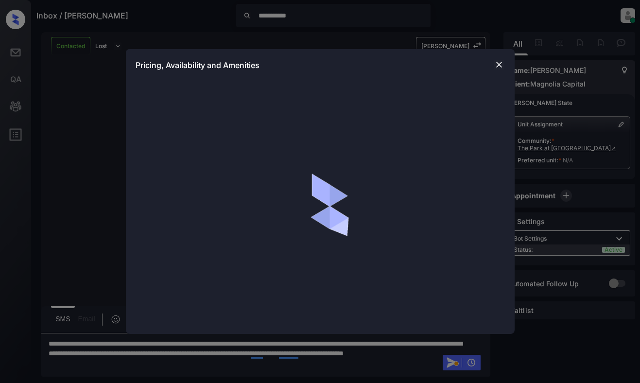
scroll to position [716, 0]
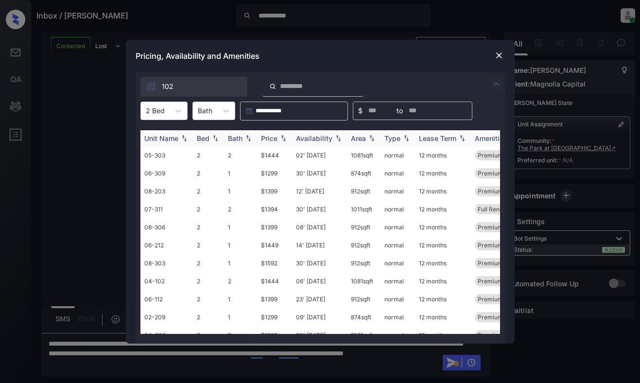
click at [284, 138] on img at bounding box center [284, 138] width 10 height 7
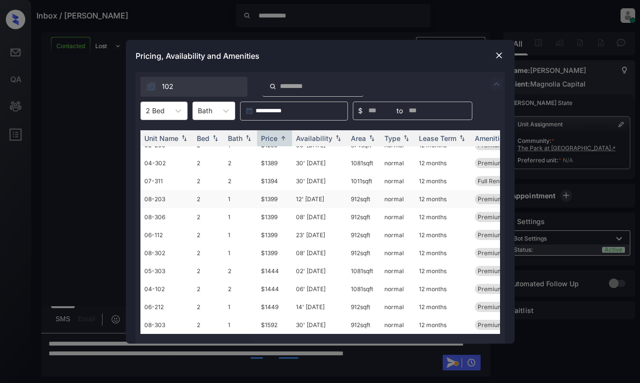
scroll to position [0, 0]
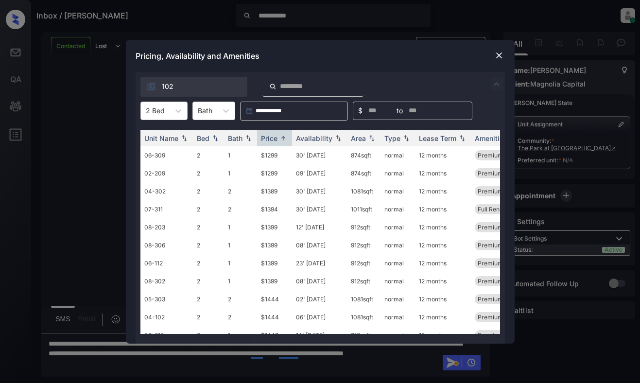
click at [497, 54] on img at bounding box center [499, 56] width 10 height 10
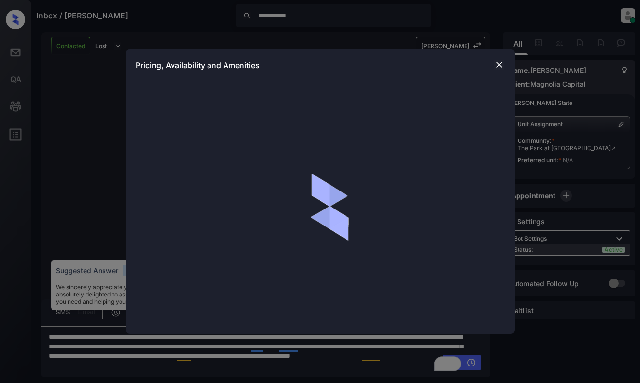
scroll to position [716, 0]
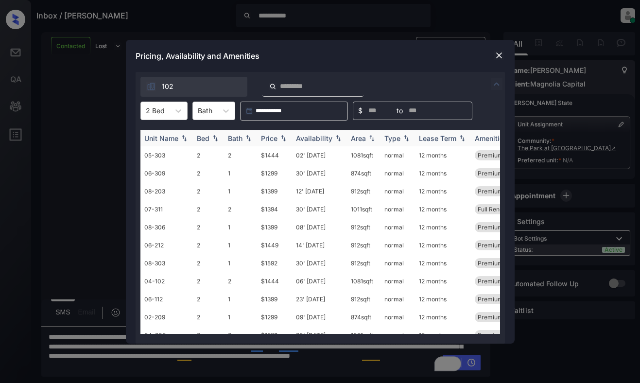
click at [270, 138] on div "Price" at bounding box center [269, 138] width 17 height 8
click at [495, 54] on img at bounding box center [499, 56] width 10 height 10
